Goal: Task Accomplishment & Management: Use online tool/utility

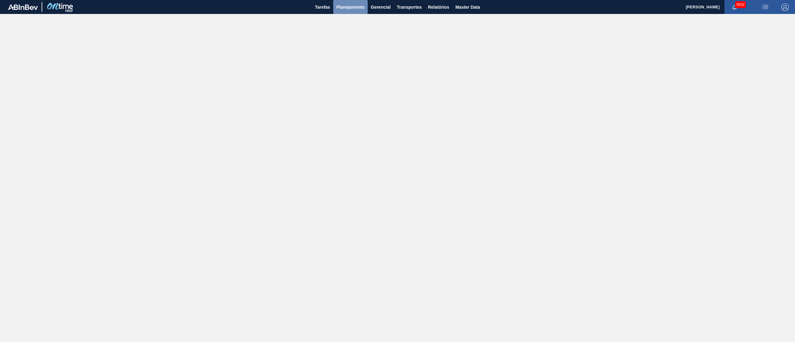
click at [358, 8] on span "Planejamento" at bounding box center [350, 6] width 28 height 7
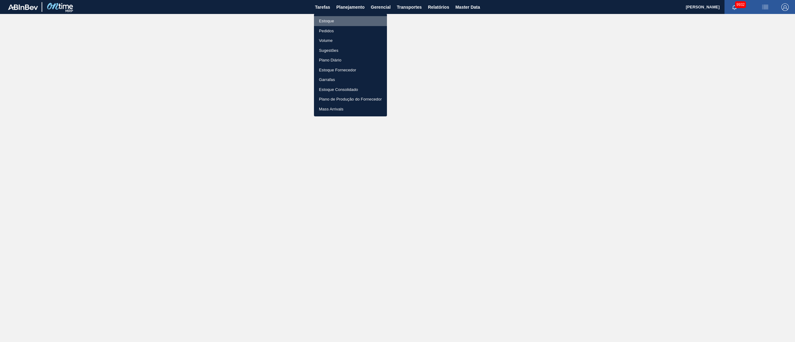
click at [329, 18] on li "Estoque" at bounding box center [350, 21] width 73 height 10
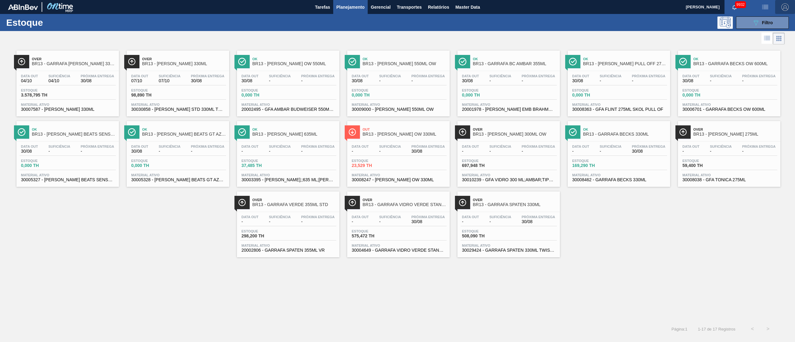
click at [781, 7] on span "button" at bounding box center [785, 6] width 15 height 7
click at [766, 57] on div at bounding box center [769, 56] width 12 height 6
checkbox input "true"
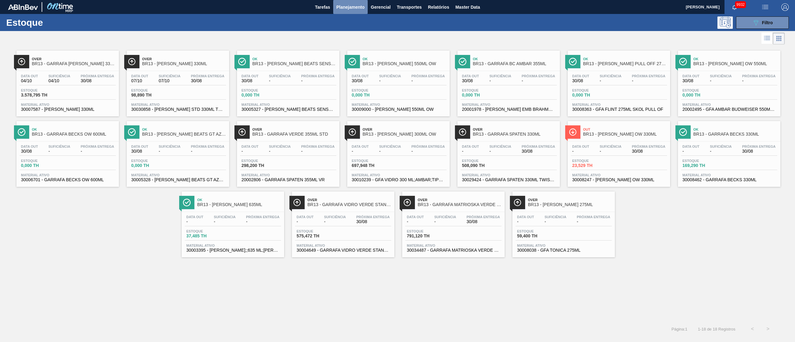
click at [347, 3] on span "Planejamento" at bounding box center [350, 6] width 28 height 7
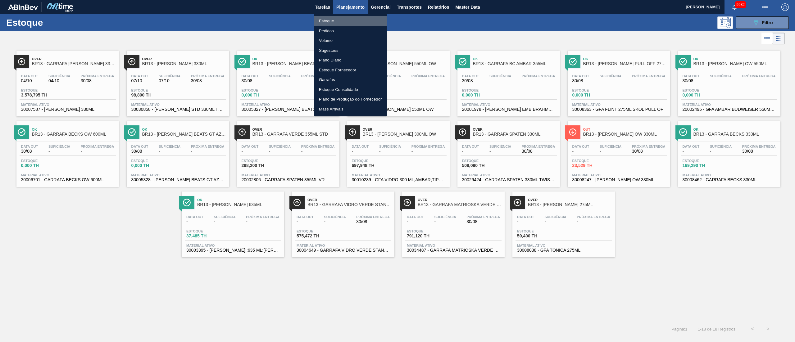
click at [329, 22] on li "Estoque" at bounding box center [350, 21] width 73 height 10
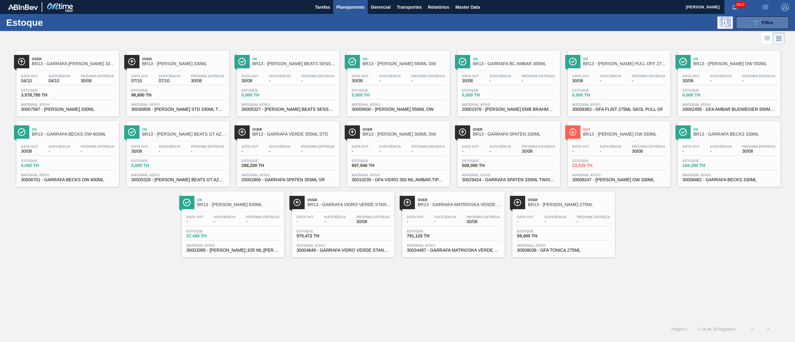
click at [771, 22] on span "Filtro" at bounding box center [767, 22] width 11 height 5
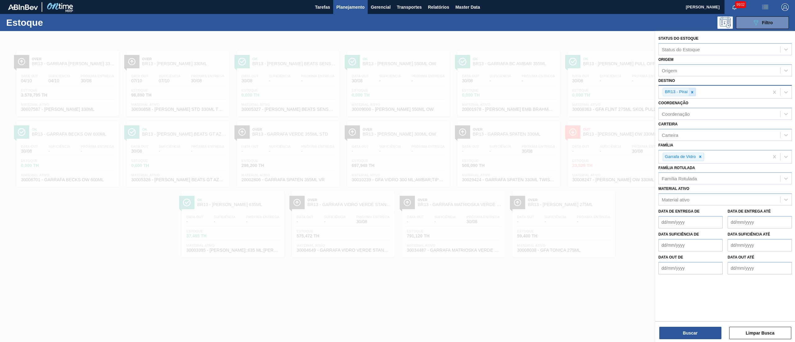
click at [692, 91] on icon at bounding box center [692, 92] width 2 height 2
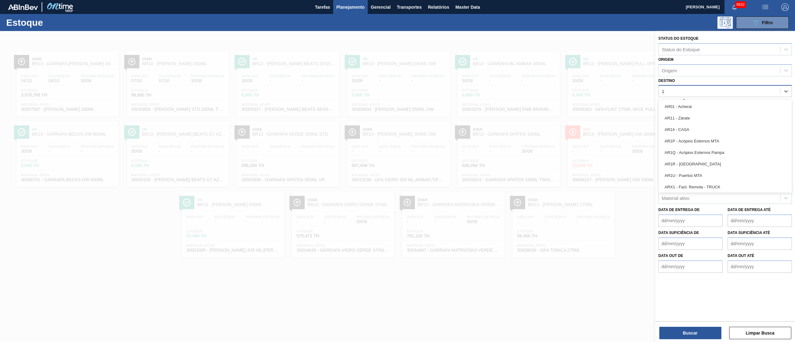
type input "18"
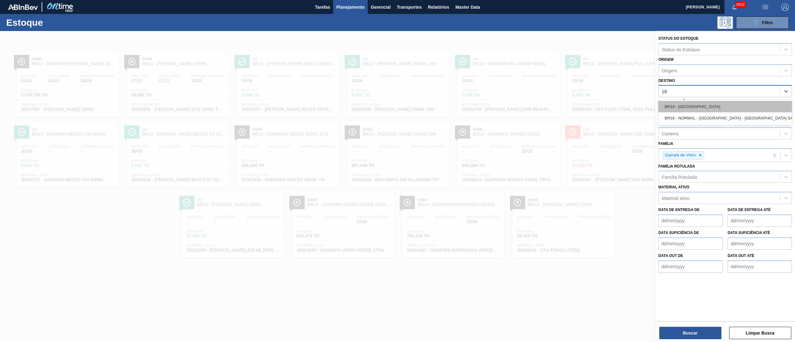
click at [693, 105] on div "BR18 - [GEOGRAPHIC_DATA]" at bounding box center [726, 106] width 134 height 11
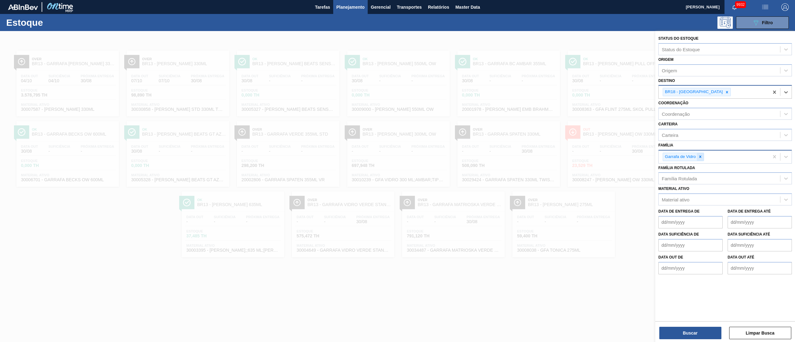
click at [697, 156] on div at bounding box center [700, 157] width 7 height 8
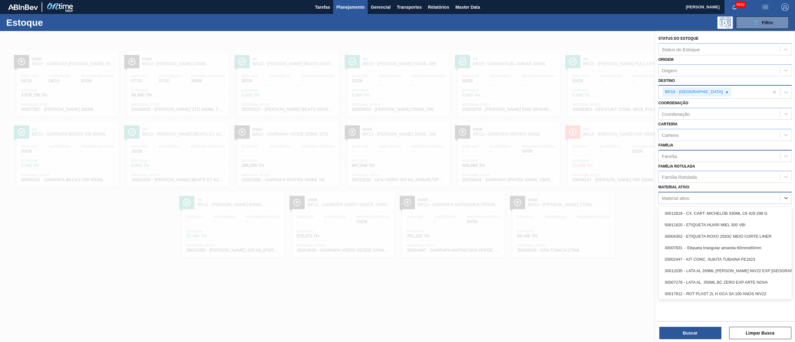
click at [686, 194] on div "Material ativo" at bounding box center [719, 198] width 121 height 9
paste ativo "20006269"
type ativo "20006269"
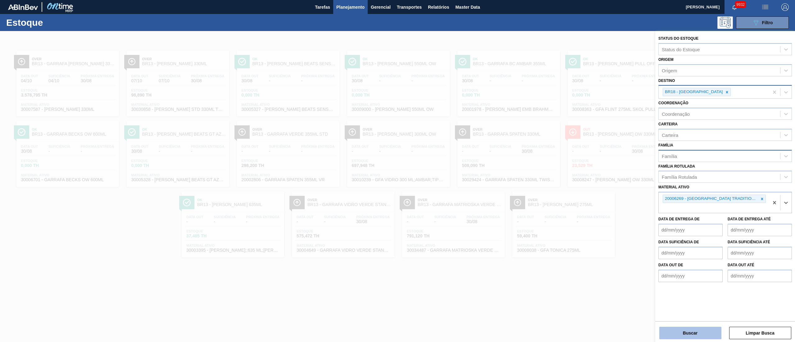
click at [678, 334] on button "Buscar" at bounding box center [690, 333] width 62 height 12
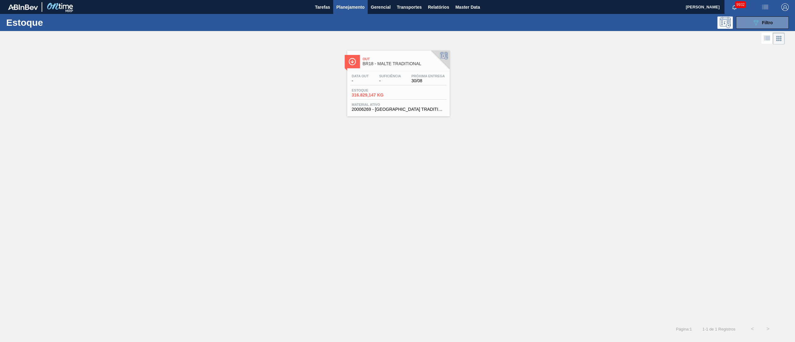
click at [413, 92] on div "Estoque 316.829,147 KG" at bounding box center [398, 94] width 96 height 11
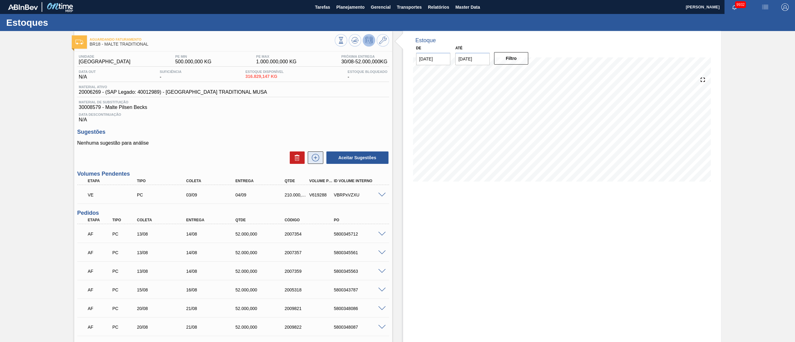
click at [317, 158] on icon at bounding box center [316, 157] width 10 height 7
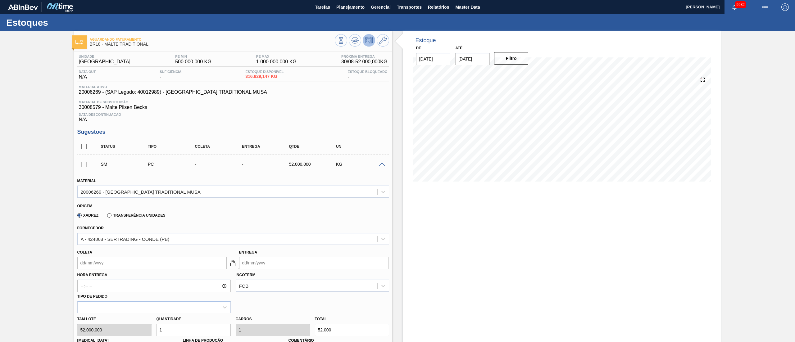
scroll to position [62, 0]
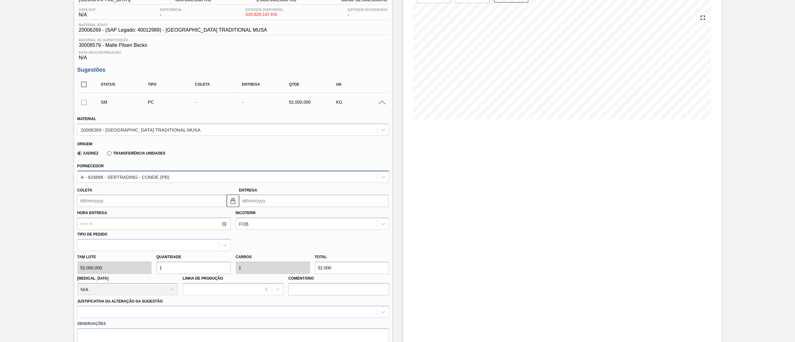
click at [168, 173] on div "A - 424868 - SERTRADING - CONDE (PB)" at bounding box center [233, 177] width 312 height 12
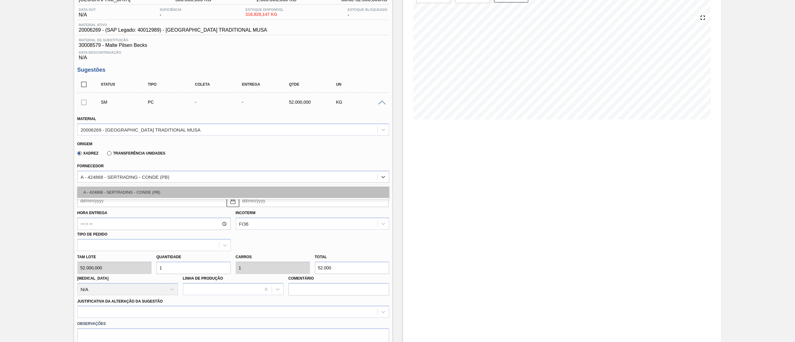
click at [182, 194] on div "A - 424868 - SERTRADING - CONDE (PB)" at bounding box center [233, 192] width 312 height 11
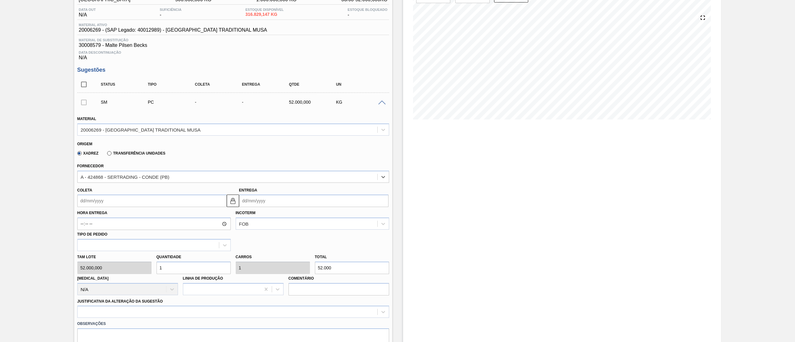
click at [175, 203] on input "Coleta" at bounding box center [151, 201] width 149 height 12
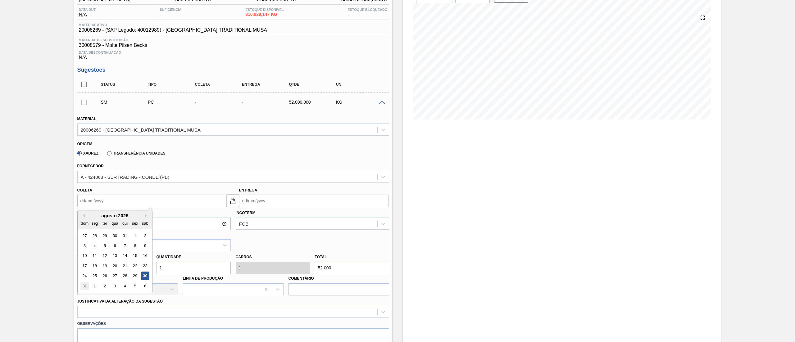
click at [81, 288] on div "31" at bounding box center [84, 286] width 8 height 8
type input "[DATE]"
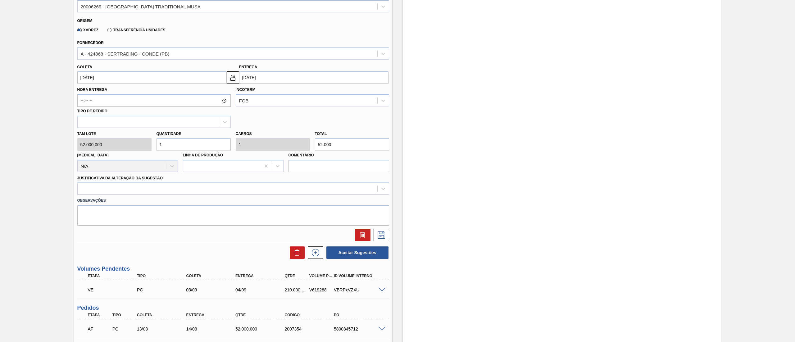
scroll to position [186, 0]
click at [132, 186] on div at bounding box center [228, 188] width 300 height 9
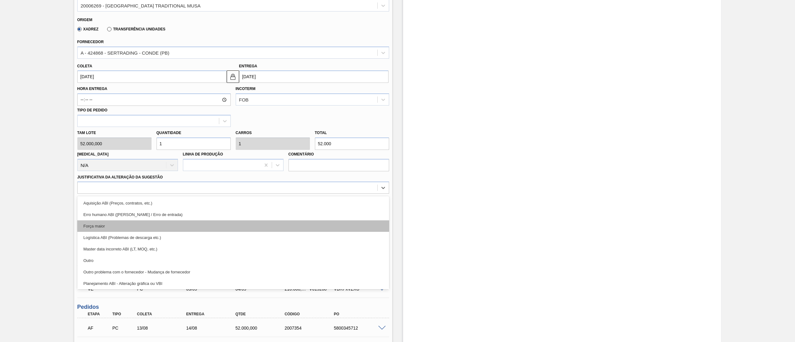
click at [115, 229] on div "Força maior" at bounding box center [233, 226] width 312 height 11
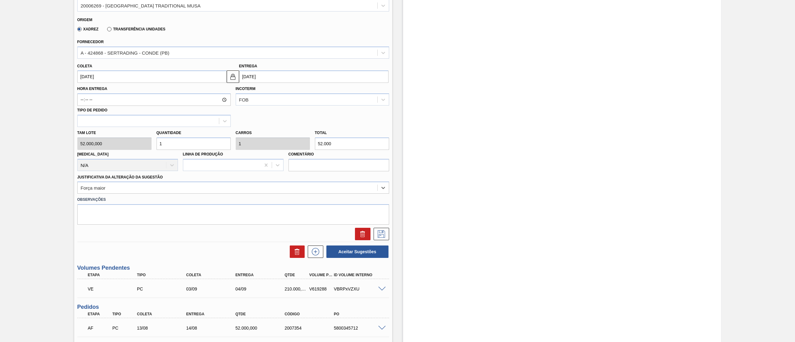
click at [166, 145] on input "1" at bounding box center [194, 144] width 74 height 12
type input "0"
type input "5"
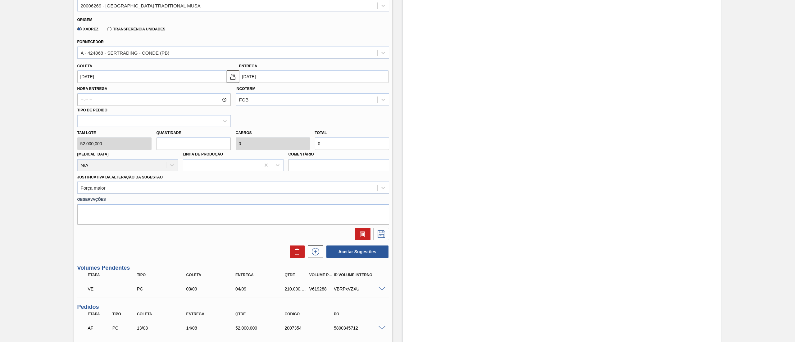
type input "260.000"
type input "5"
click at [380, 232] on icon at bounding box center [381, 233] width 10 height 7
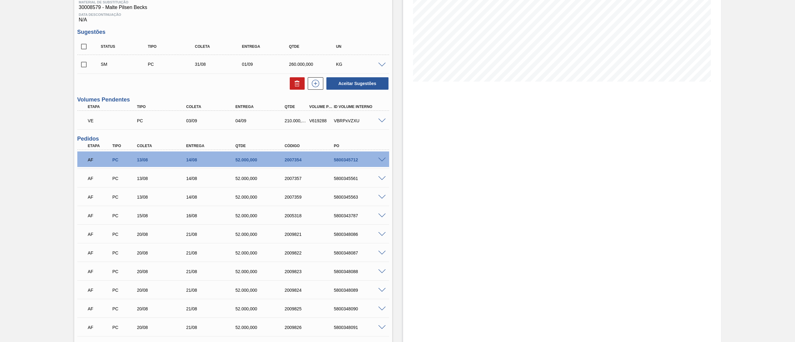
scroll to position [0, 0]
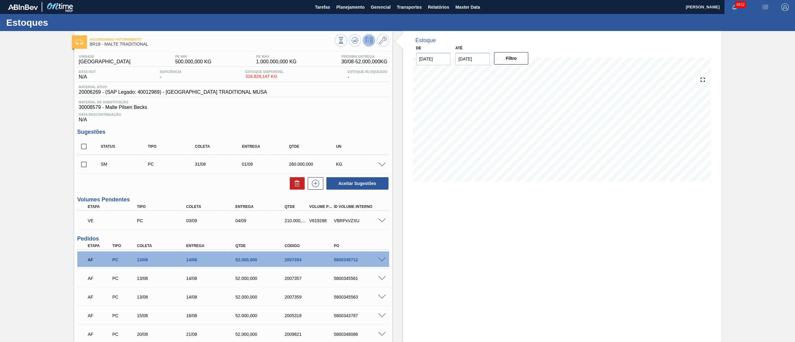
click at [81, 163] on input "checkbox" at bounding box center [83, 164] width 13 height 13
checkbox input "true"
click at [320, 185] on icon at bounding box center [316, 183] width 10 height 7
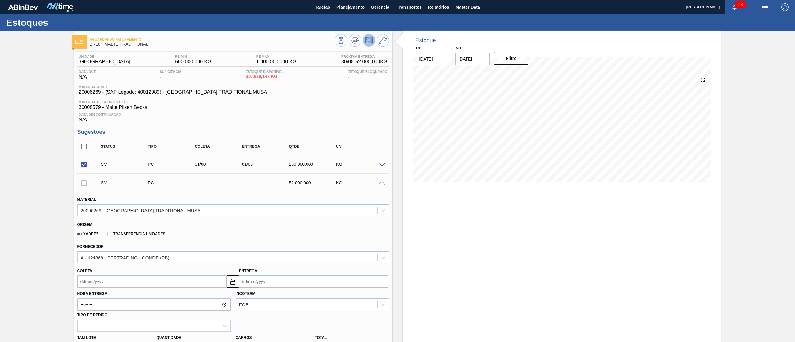
scroll to position [62, 0]
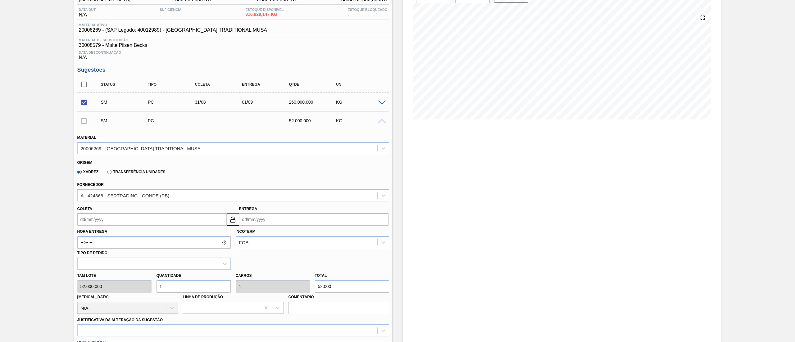
click at [107, 220] on input "Coleta" at bounding box center [151, 219] width 149 height 12
click at [97, 306] on div "1" at bounding box center [94, 305] width 8 height 8
type input "[DATE]"
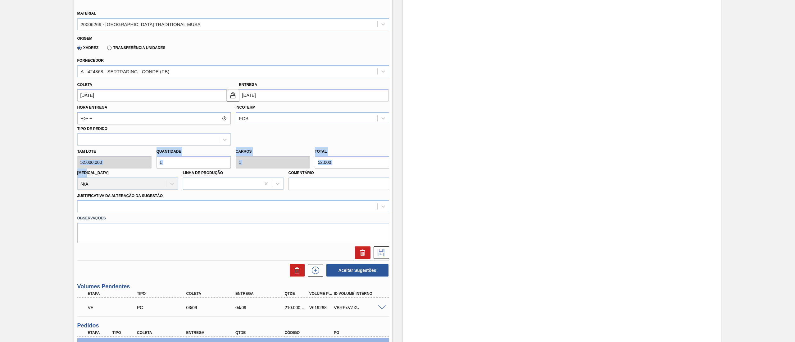
click at [150, 163] on div "[PERSON_NAME] 52.000,000 Quantidade 1 Carros 1 Total 52.000 [MEDICAL_DATA] N/A …" at bounding box center [233, 168] width 317 height 44
click at [165, 164] on input "1" at bounding box center [194, 162] width 74 height 12
click at [171, 165] on input "1" at bounding box center [194, 162] width 74 height 12
type input "0"
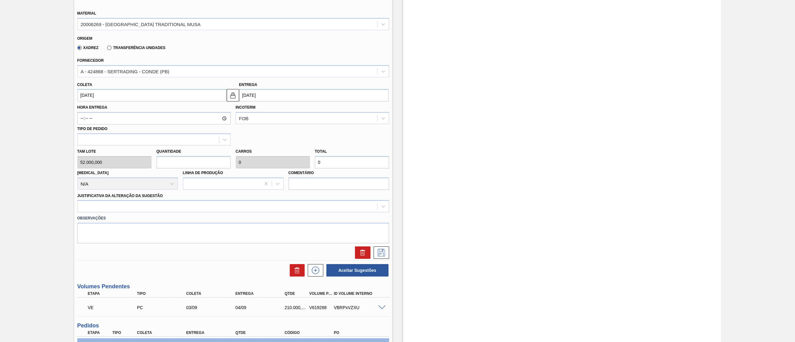
type input "5"
type input "260.000"
type input "5"
click at [164, 204] on div at bounding box center [228, 206] width 300 height 9
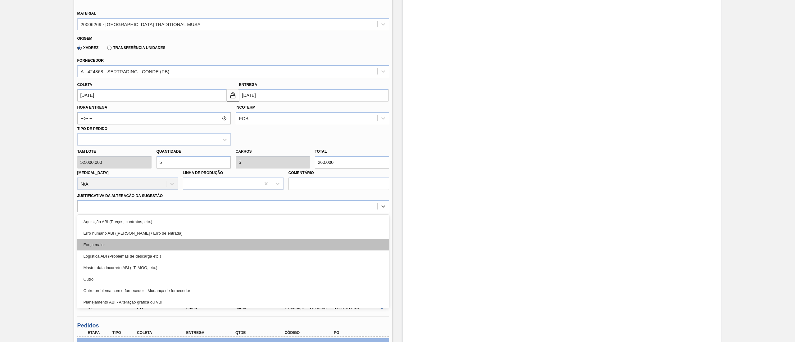
click at [142, 251] on div "Força maior" at bounding box center [233, 244] width 312 height 11
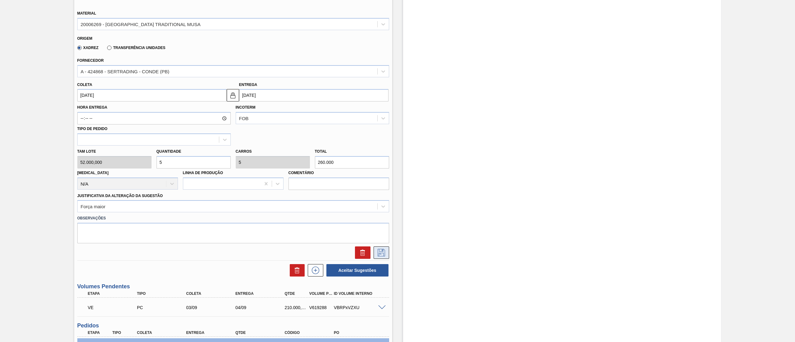
click at [381, 253] on icon at bounding box center [381, 252] width 10 height 7
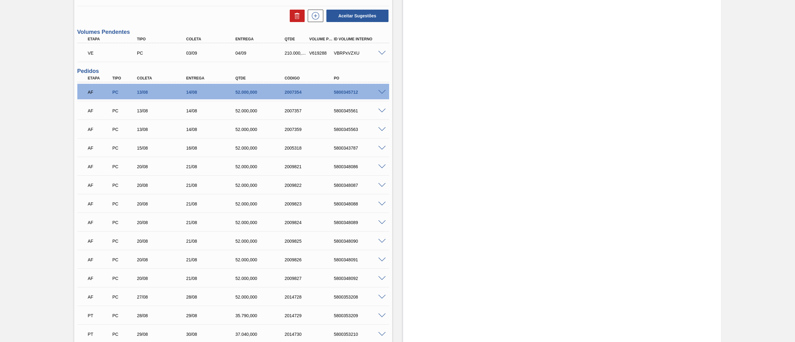
scroll to position [0, 0]
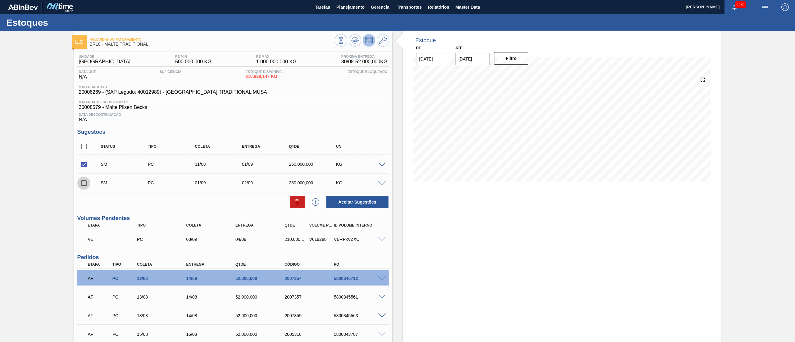
click at [84, 186] on input "checkbox" at bounding box center [83, 183] width 13 height 13
checkbox input "true"
click at [358, 204] on button "Aceitar Sugestões" at bounding box center [357, 202] width 62 height 12
checkbox input "false"
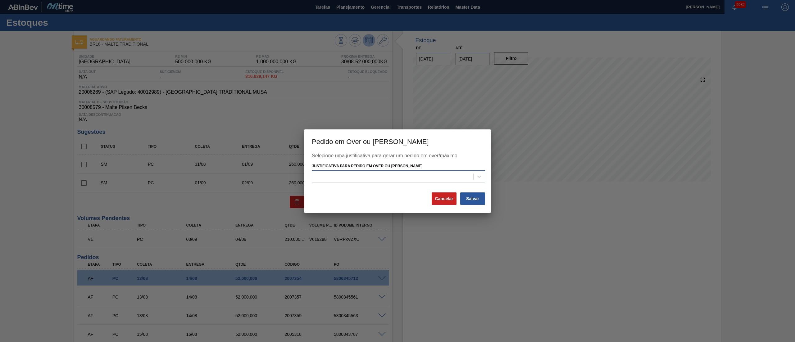
click at [376, 178] on div at bounding box center [392, 176] width 161 height 9
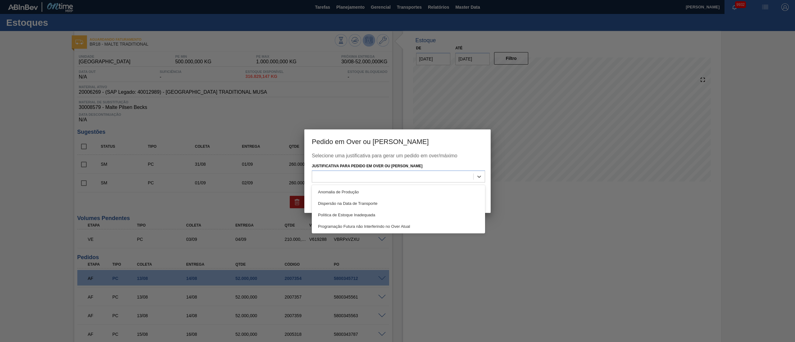
drag, startPoint x: 352, startPoint y: 194, endPoint x: 426, endPoint y: 194, distance: 73.6
click at [353, 194] on div "Anomalia de Produção" at bounding box center [398, 191] width 173 height 11
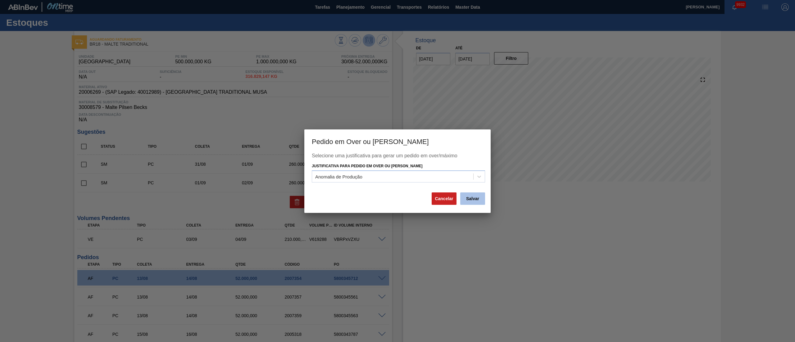
click at [472, 198] on button "Salvar" at bounding box center [472, 199] width 25 height 12
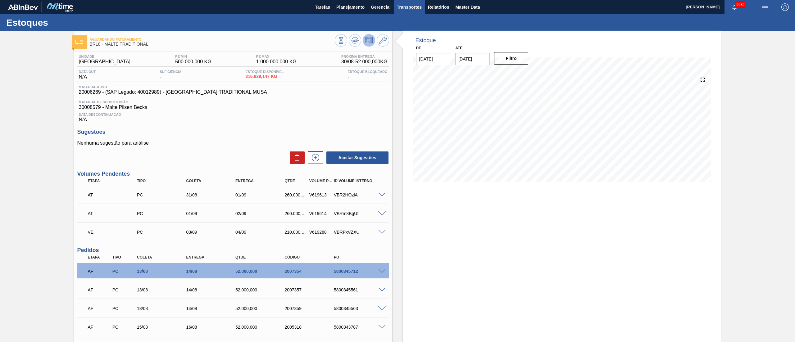
click at [412, 4] on span "Transportes" at bounding box center [409, 6] width 25 height 7
click at [413, 29] on li "Otimização de Carga" at bounding box center [409, 31] width 51 height 10
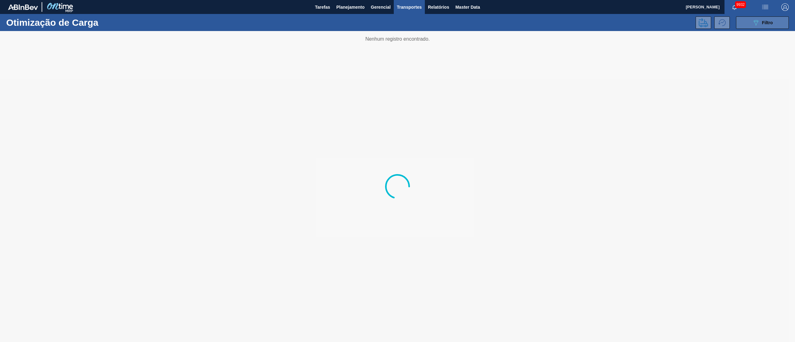
click at [755, 18] on button "089F7B8B-B2A5-4AFE-B5C0-19BA573D28AC Filtro" at bounding box center [762, 22] width 53 height 12
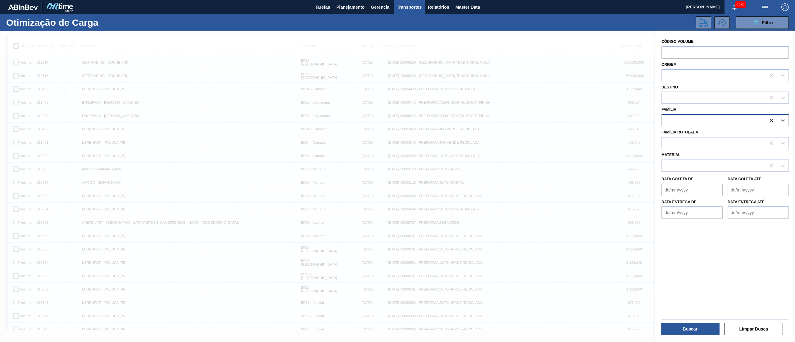
click at [772, 121] on icon at bounding box center [771, 120] width 6 height 6
type input "mal"
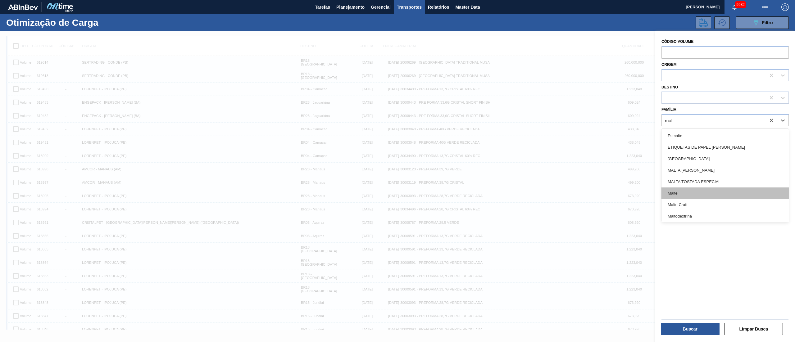
click at [691, 190] on div "Malte" at bounding box center [725, 193] width 127 height 11
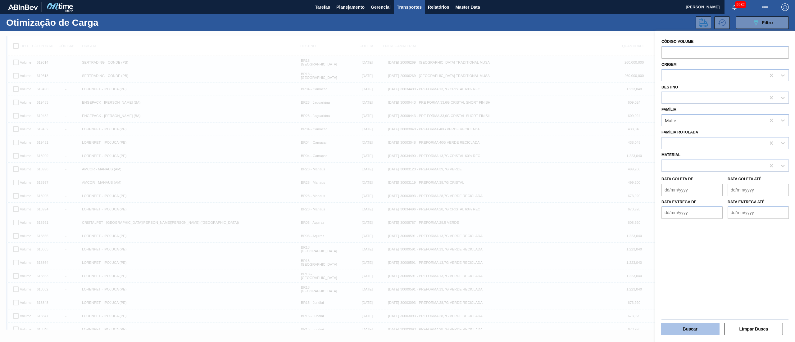
click at [675, 328] on button "Buscar" at bounding box center [690, 329] width 59 height 12
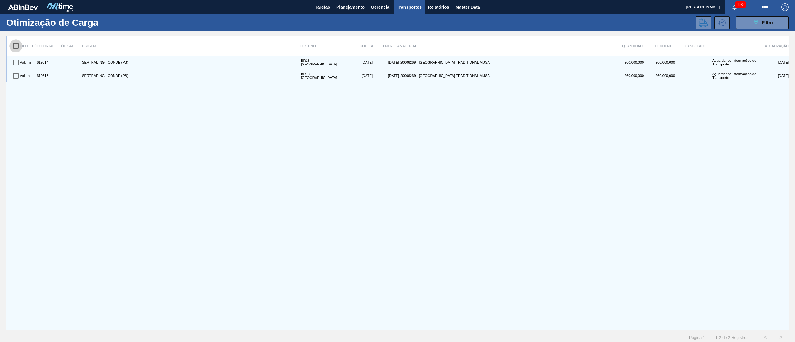
click at [14, 43] on input "checkbox" at bounding box center [15, 45] width 13 height 13
checkbox input "true"
click at [708, 24] on button at bounding box center [704, 22] width 16 height 12
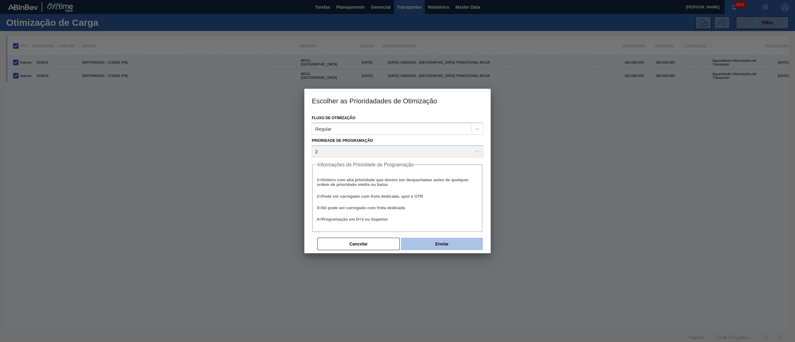
click at [435, 248] on button "Enviar" at bounding box center [442, 244] width 82 height 12
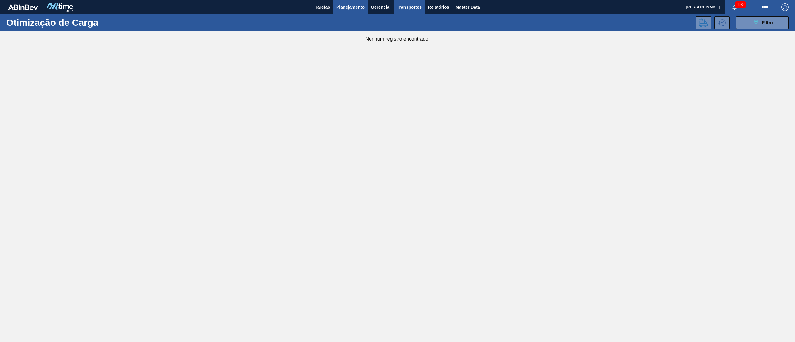
click at [343, 6] on span "Planejamento" at bounding box center [350, 6] width 28 height 7
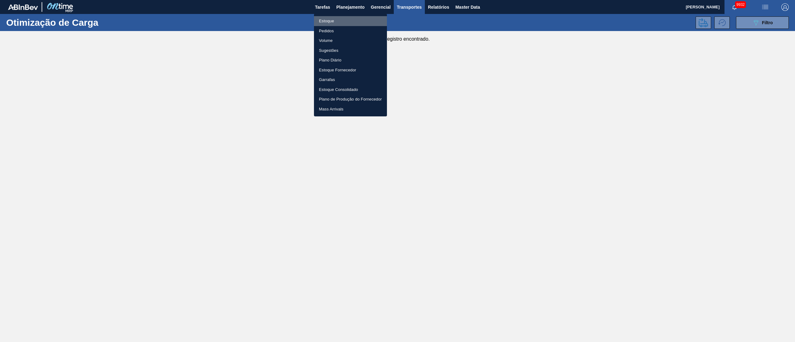
click at [329, 22] on li "Estoque" at bounding box center [350, 21] width 73 height 10
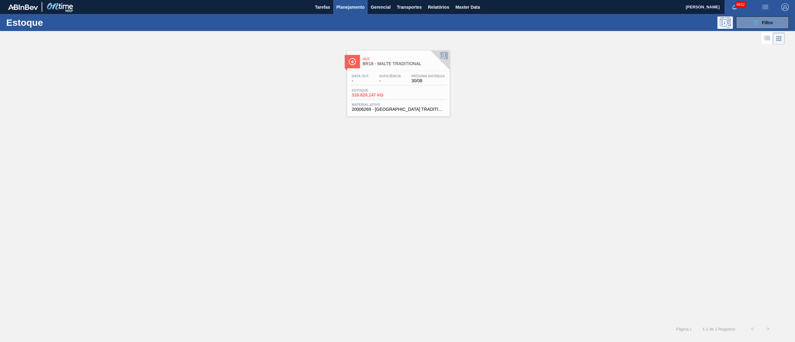
click at [378, 64] on span "BR18 - MALTE TRADITIONAL" at bounding box center [405, 64] width 84 height 5
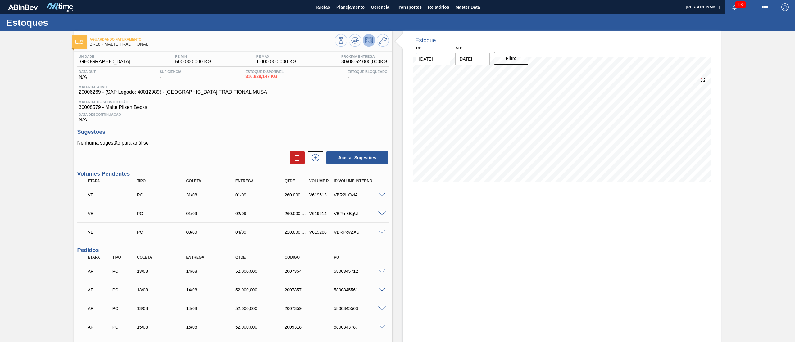
click at [383, 213] on span at bounding box center [381, 214] width 7 height 5
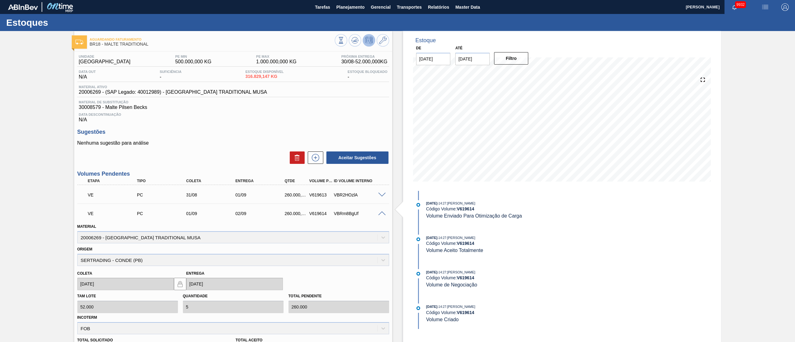
click at [383, 212] on span at bounding box center [381, 214] width 7 height 5
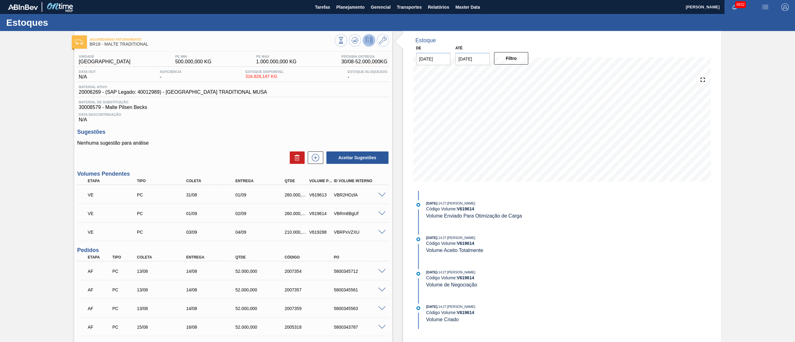
click at [382, 234] on span at bounding box center [381, 232] width 7 height 5
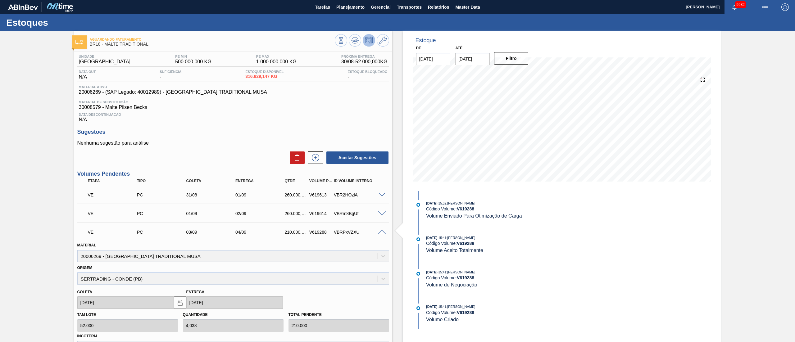
click at [382, 234] on span at bounding box center [381, 232] width 7 height 5
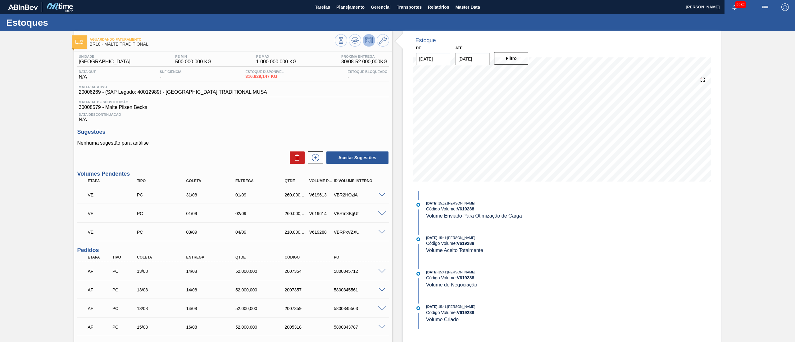
click at [383, 195] on span at bounding box center [381, 195] width 7 height 5
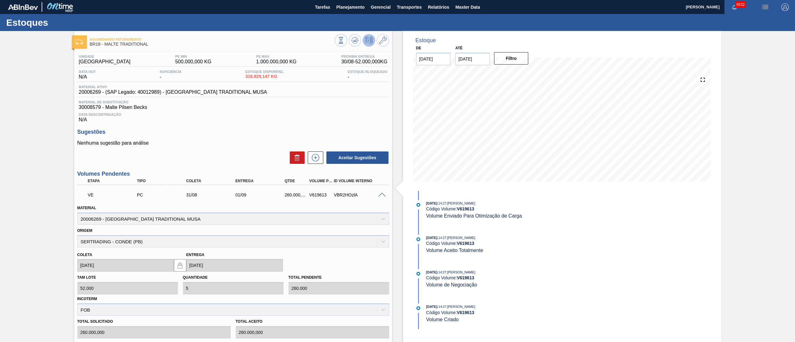
click at [383, 195] on span at bounding box center [381, 195] width 7 height 5
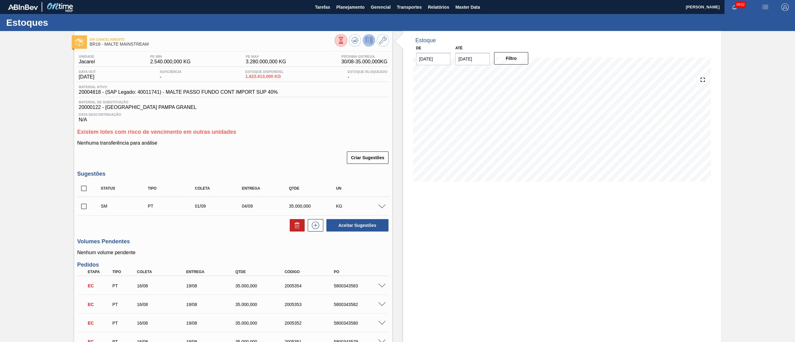
click at [383, 208] on span at bounding box center [381, 207] width 7 height 5
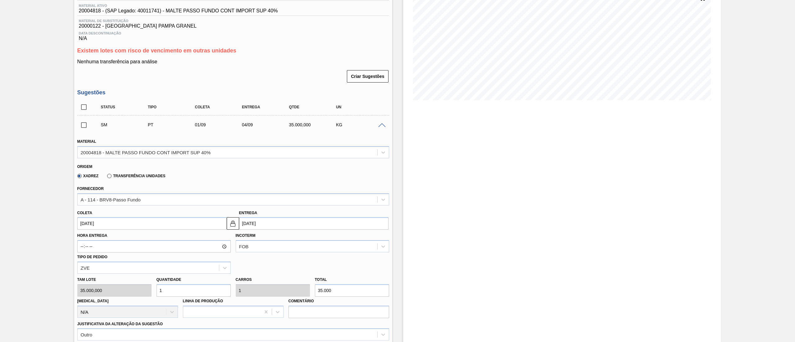
scroll to position [124, 0]
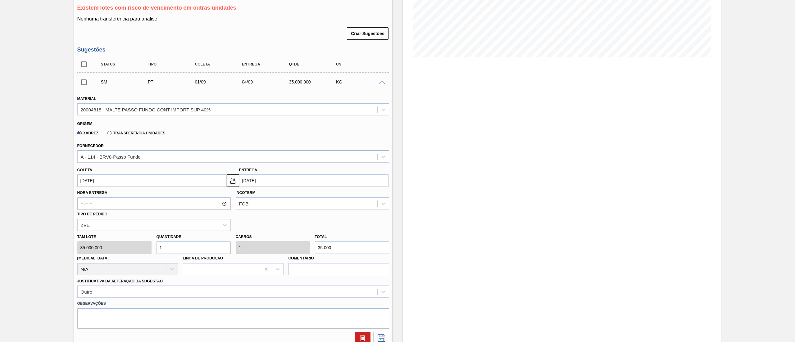
click at [143, 157] on div "A - 114 - BRV8-Passo Fundo" at bounding box center [228, 156] width 300 height 9
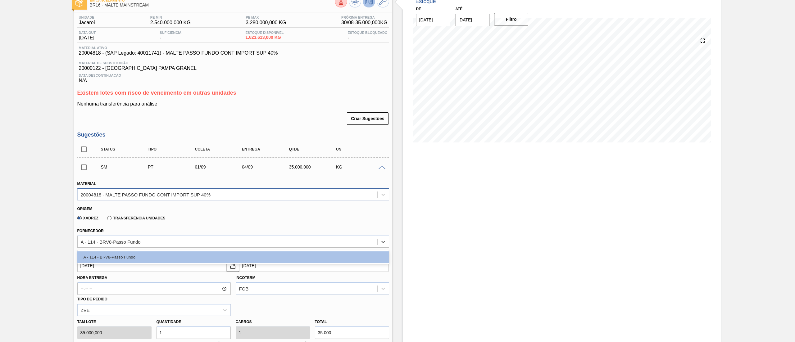
scroll to position [0, 0]
